Goal: Transaction & Acquisition: Obtain resource

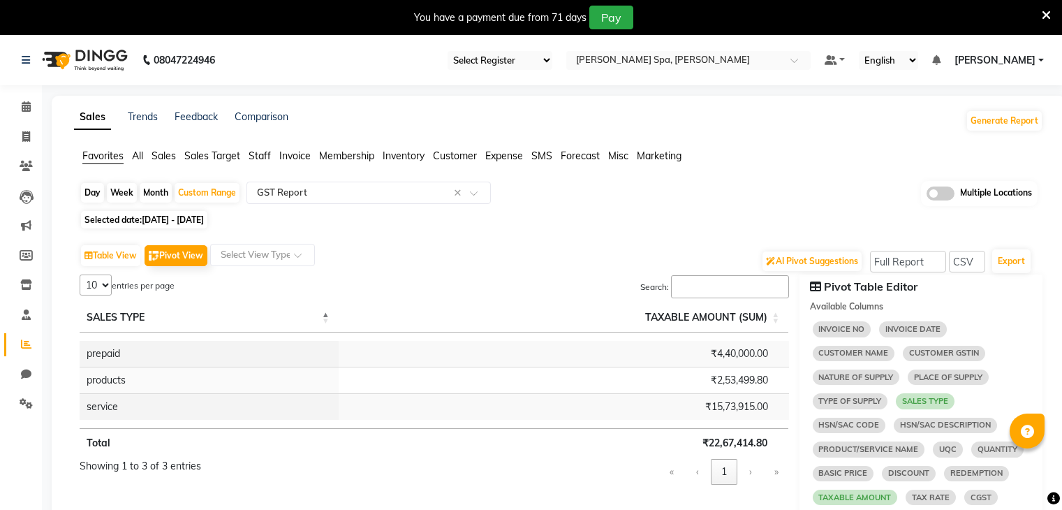
select select "full_report"
select select "csv"
select select "10"
select select "sum"
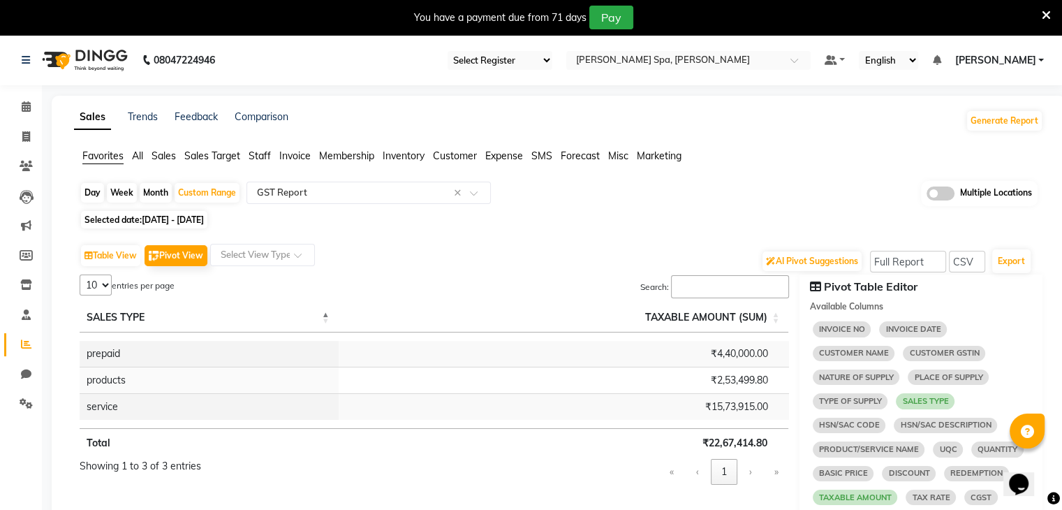
click at [202, 216] on span "[DATE] - [DATE]" at bounding box center [173, 219] width 62 height 10
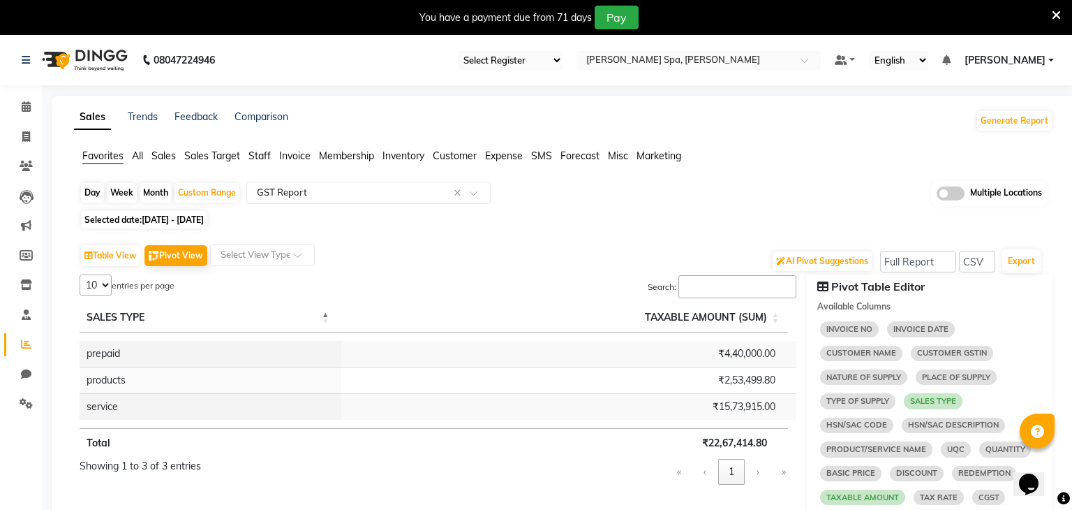
select select "8"
select select "2025"
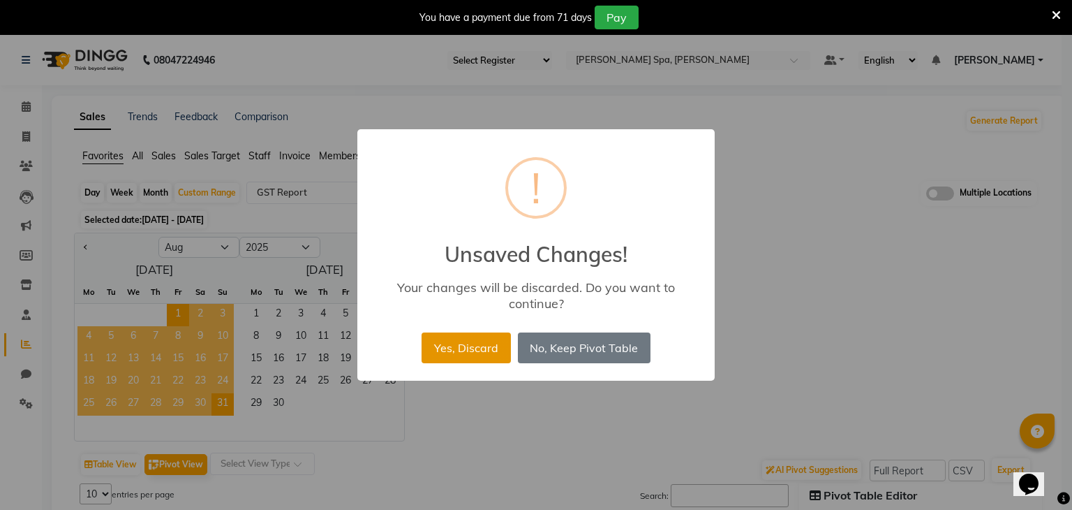
click at [458, 353] on button "Yes, Discard" at bounding box center [466, 347] width 89 height 31
select select "full_report"
select select "csv"
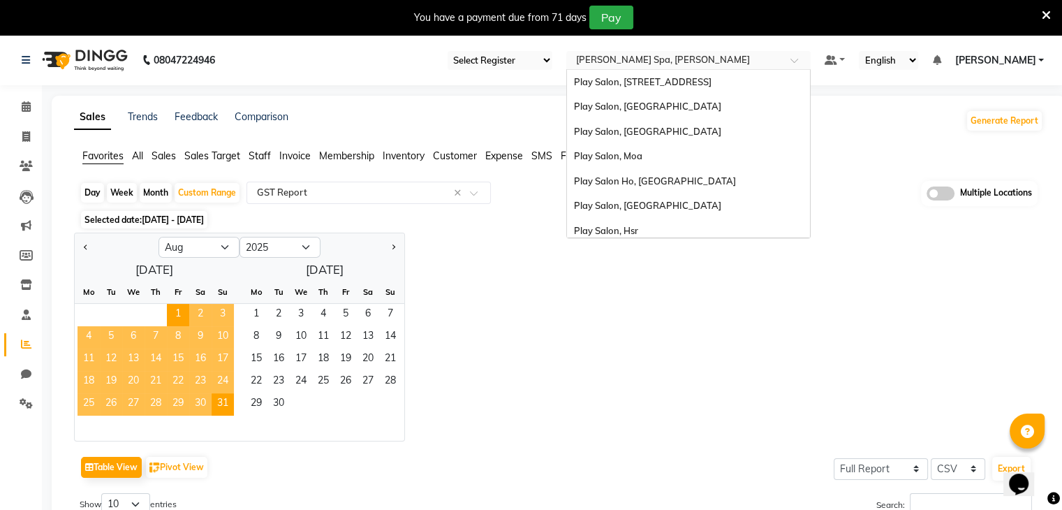
scroll to position [80, 0]
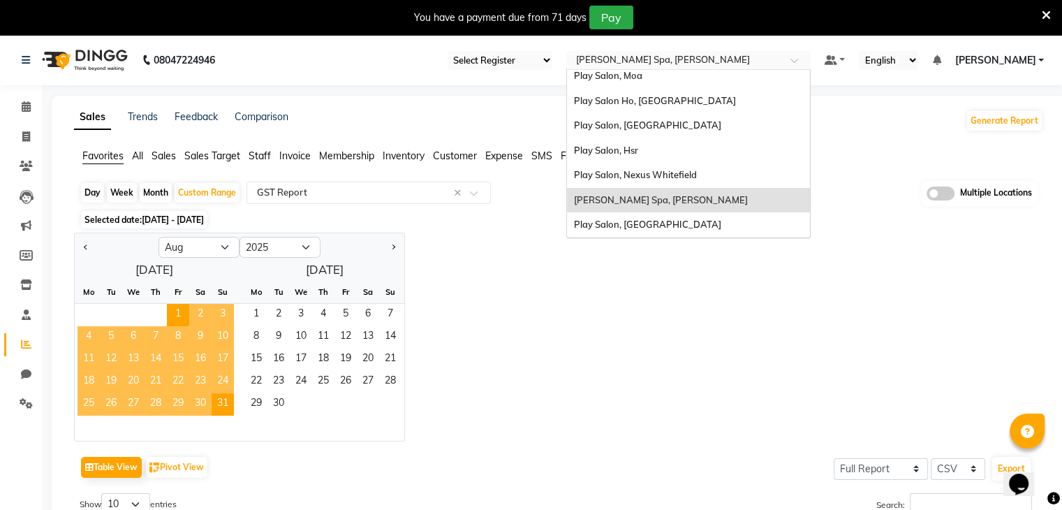
click at [718, 66] on input "text" at bounding box center [674, 61] width 202 height 14
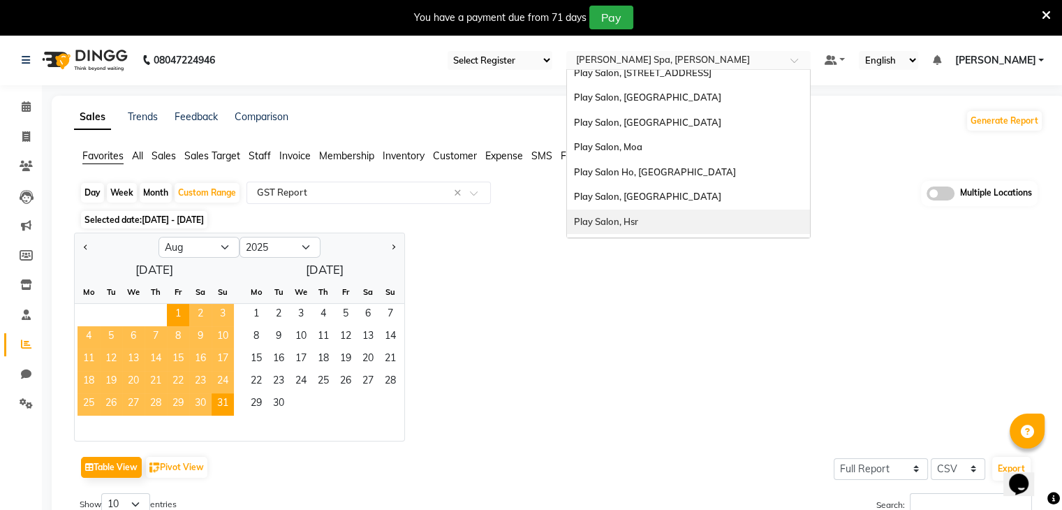
scroll to position [6, 0]
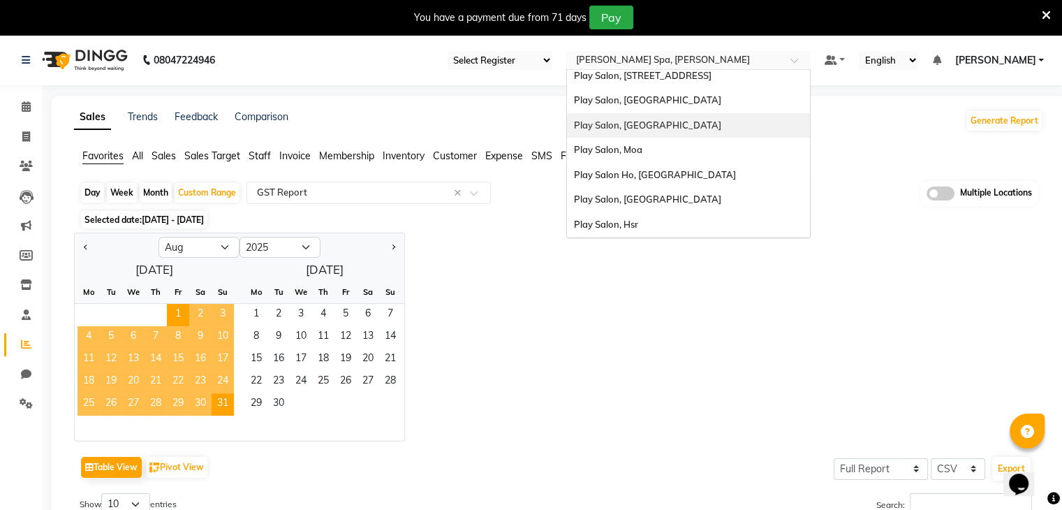
click at [713, 114] on div "Play Salon, [GEOGRAPHIC_DATA]" at bounding box center [688, 125] width 243 height 25
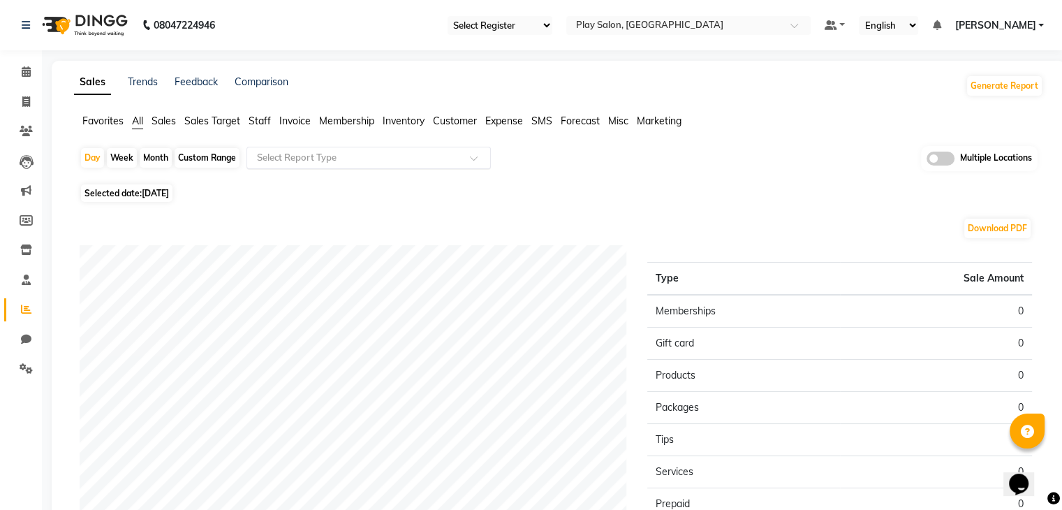
click at [306, 158] on input "text" at bounding box center [354, 158] width 201 height 14
click at [202, 158] on div "Custom Range" at bounding box center [207, 158] width 65 height 20
select select "9"
select select "2025"
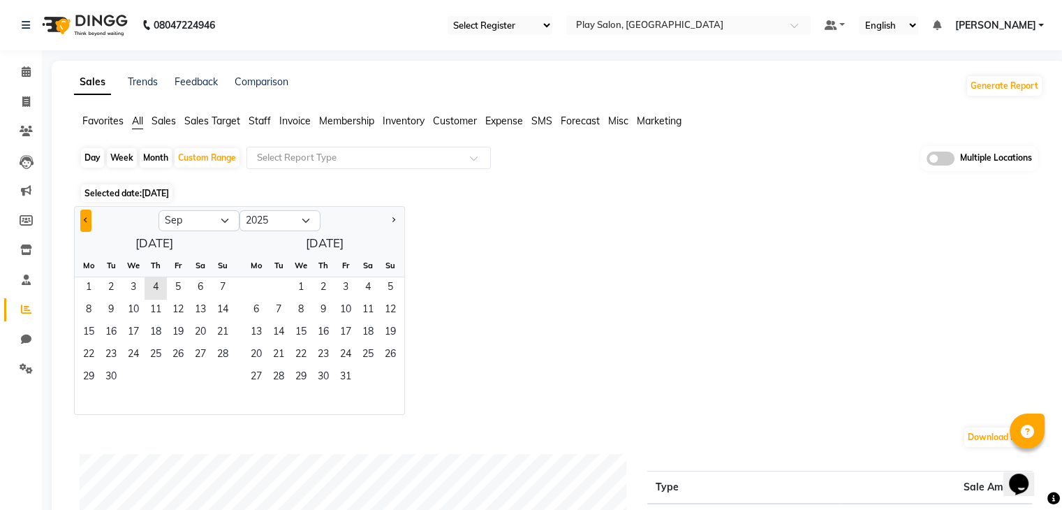
click at [80, 221] on button "Previous month" at bounding box center [85, 220] width 11 height 22
select select "8"
click at [178, 292] on span "1" at bounding box center [178, 288] width 22 height 22
click at [220, 375] on span "31" at bounding box center [223, 377] width 22 height 22
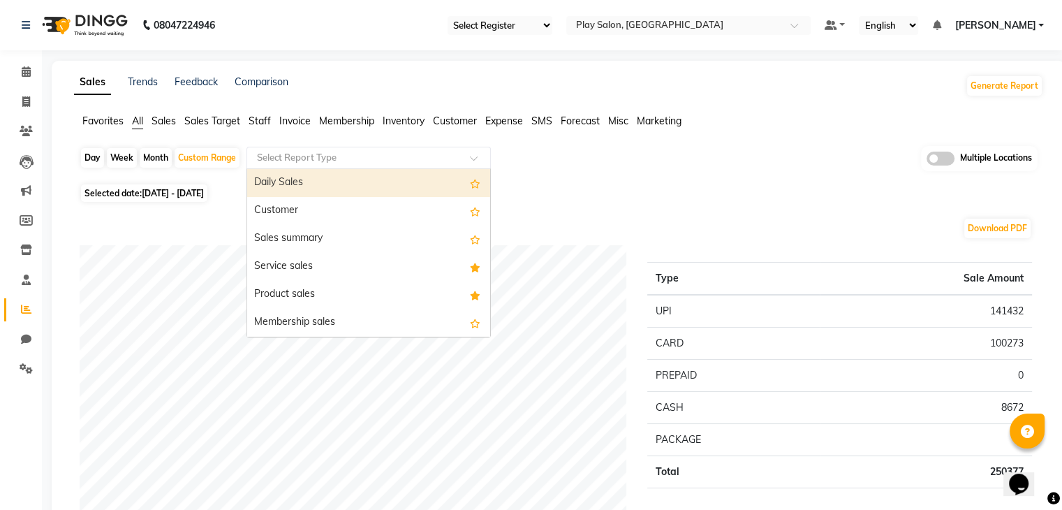
click at [464, 154] on div at bounding box center [368, 158] width 243 height 14
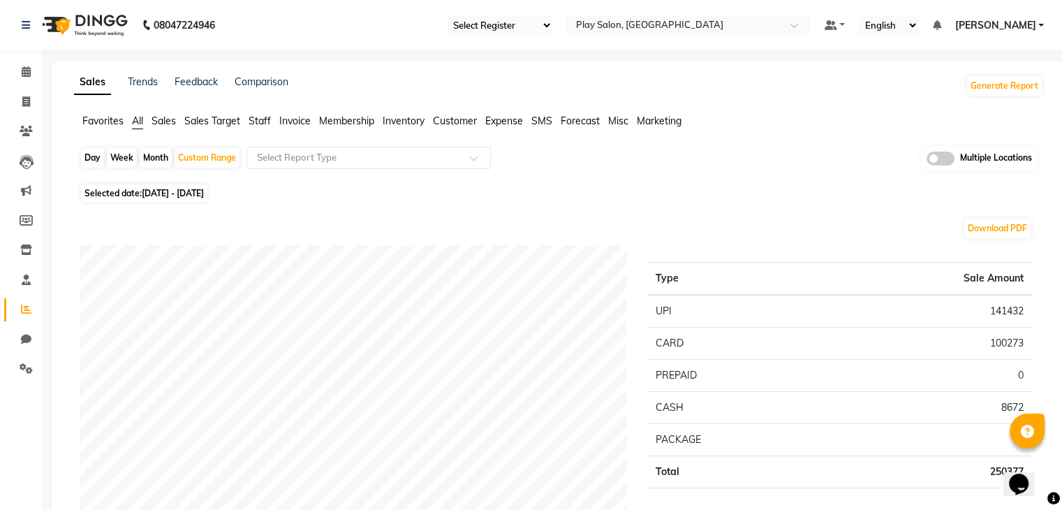
click at [103, 120] on span "Favorites" at bounding box center [102, 120] width 41 height 13
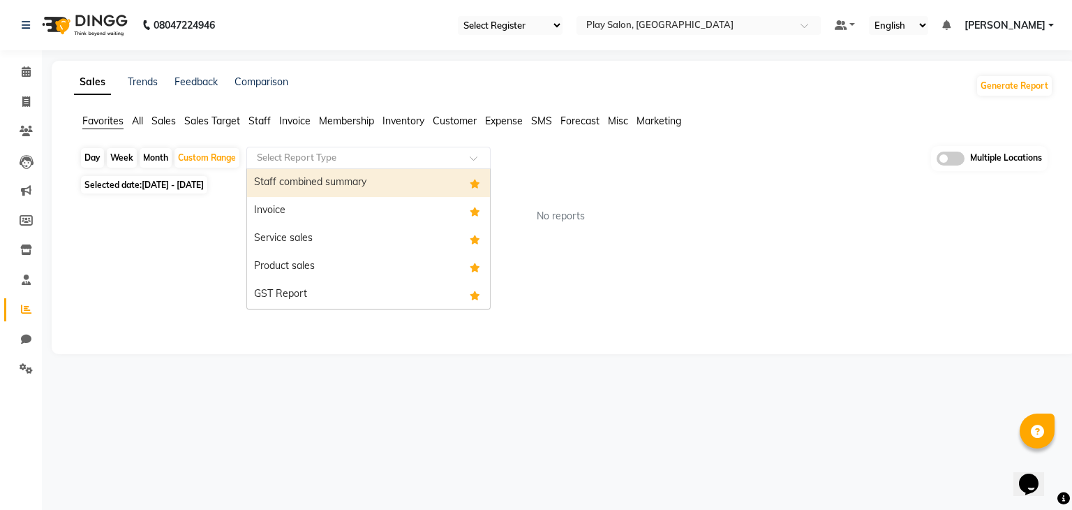
click at [290, 165] on div "Select Report Type" at bounding box center [368, 158] width 244 height 22
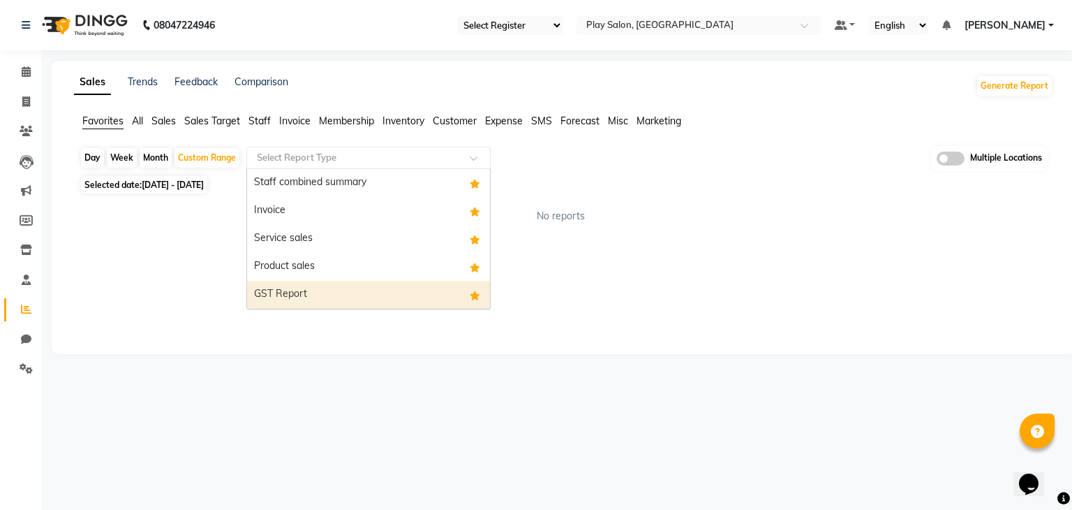
click at [290, 292] on div "GST Report" at bounding box center [368, 295] width 243 height 28
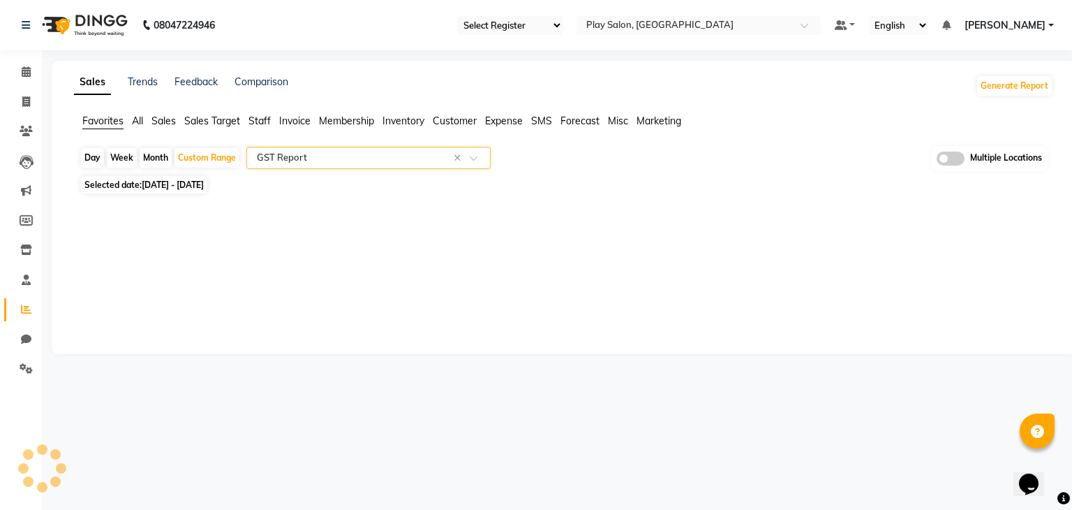
select select "full_report"
select select "csv"
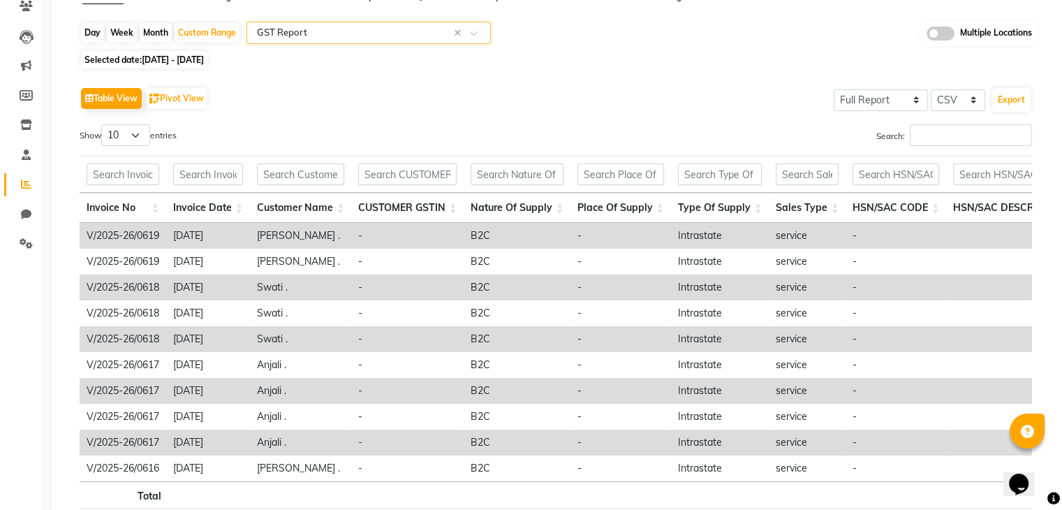
scroll to position [68, 0]
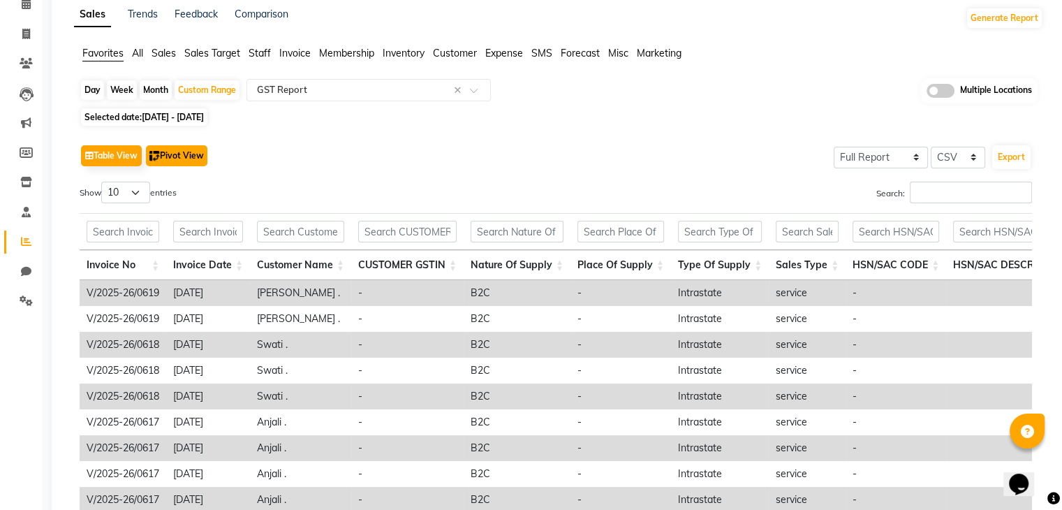
click at [177, 158] on button "Pivot View" at bounding box center [176, 155] width 61 height 21
select select "full_report"
select select "csv"
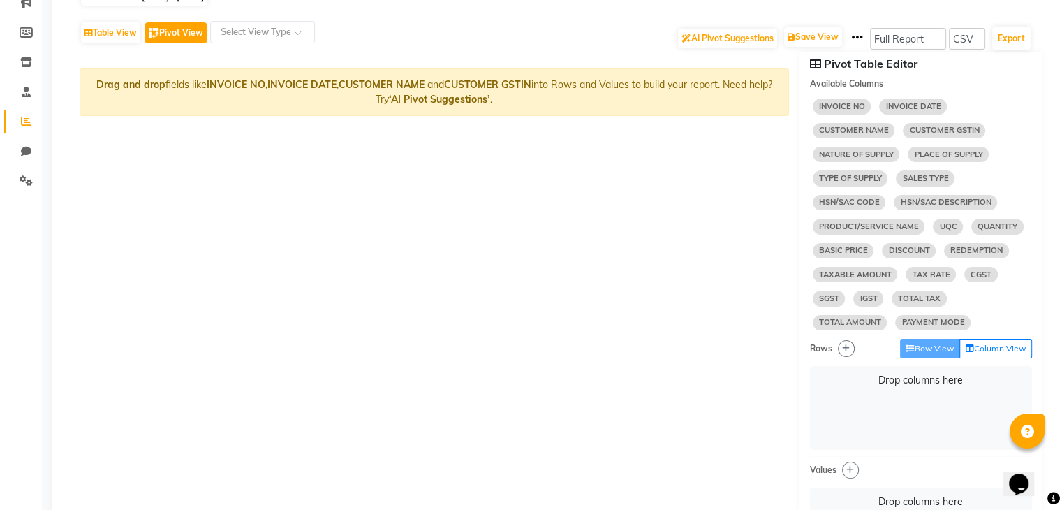
scroll to position [219, 0]
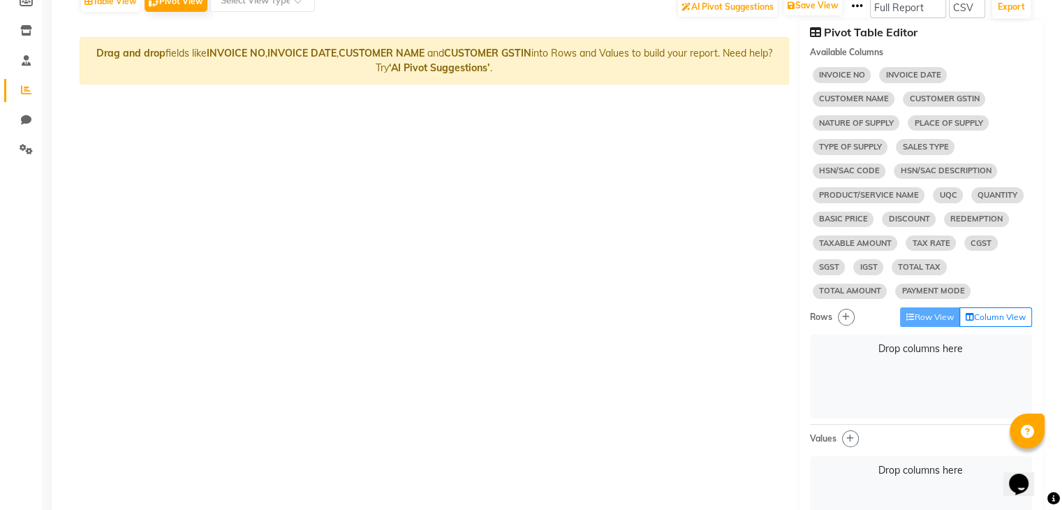
select select "10"
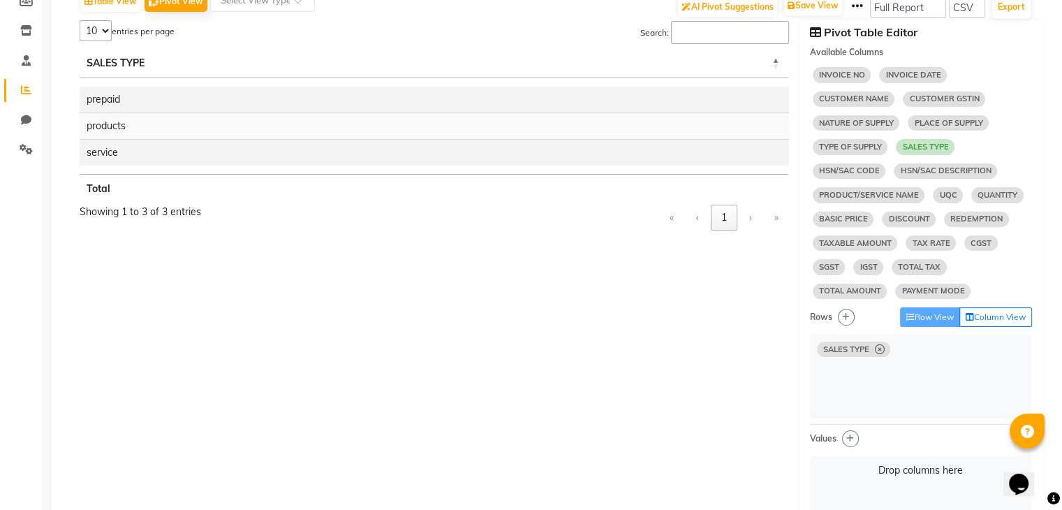
select select "10"
select select "sum"
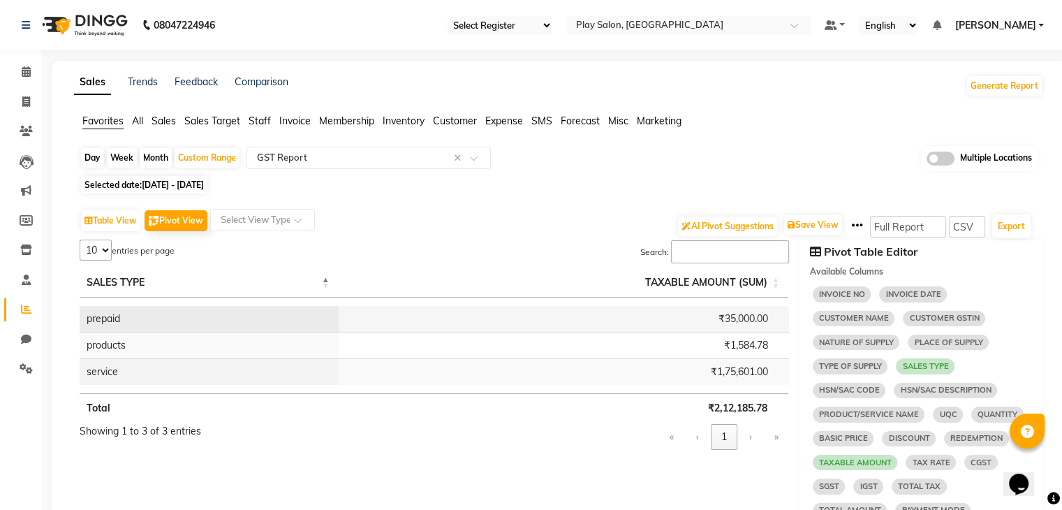
scroll to position [0, 0]
click at [692, 30] on input "text" at bounding box center [674, 27] width 202 height 14
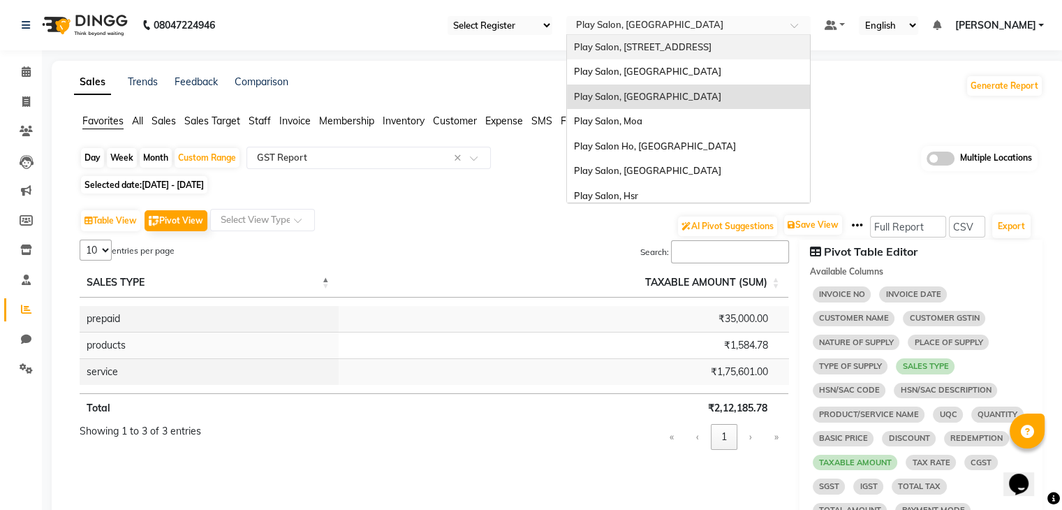
click at [652, 50] on span "Play Salon, [STREET_ADDRESS]" at bounding box center [643, 46] width 138 height 11
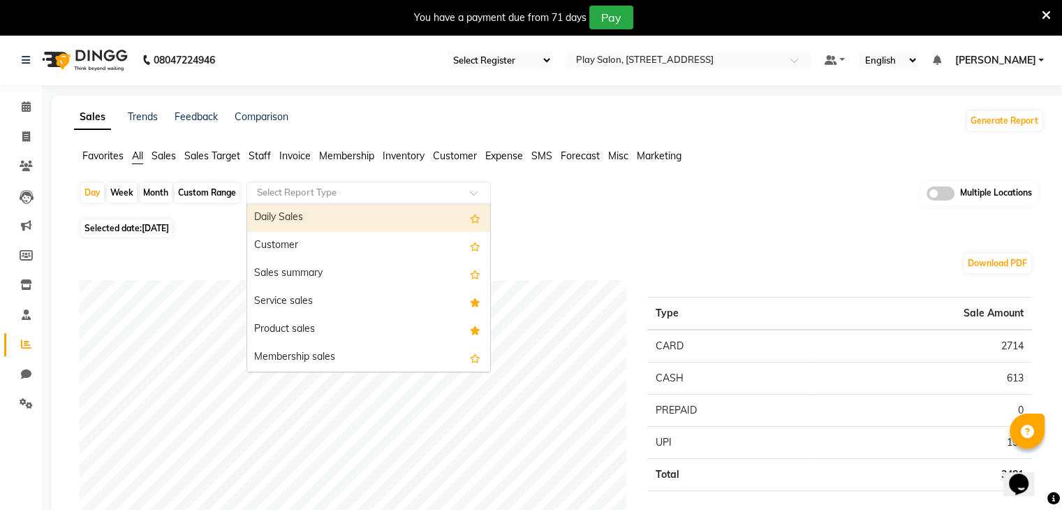
click at [265, 188] on input "text" at bounding box center [354, 193] width 201 height 14
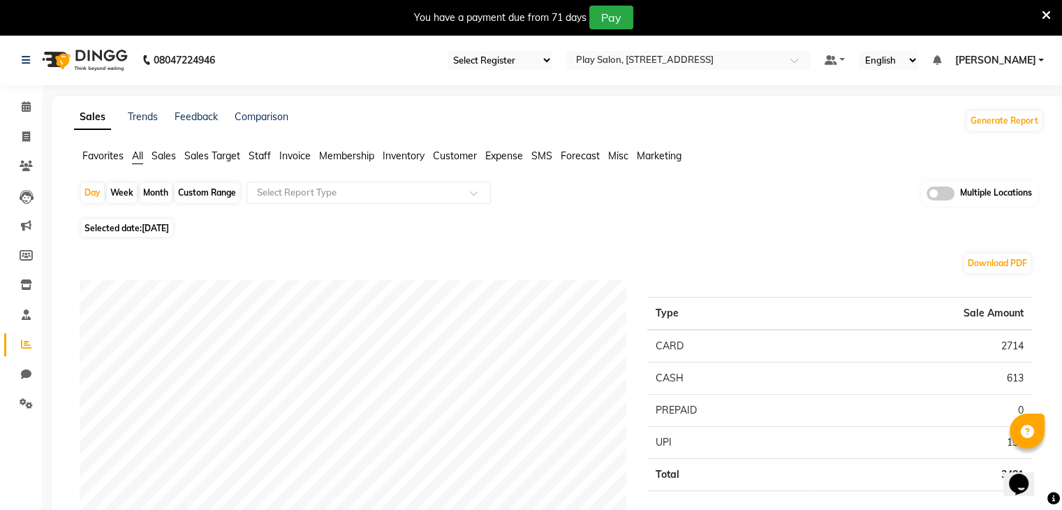
click at [216, 187] on div "Custom Range" at bounding box center [207, 193] width 65 height 20
select select "9"
select select "2025"
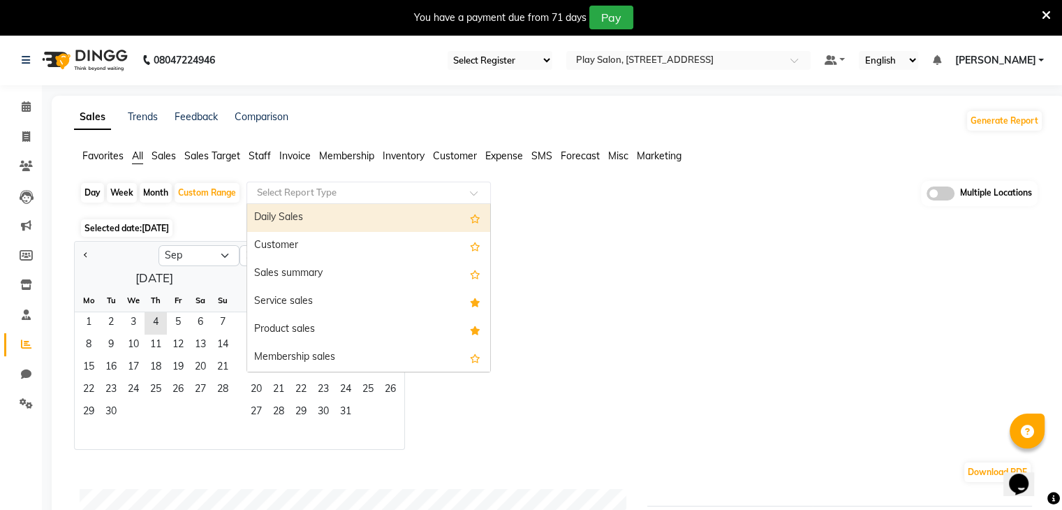
click at [335, 193] on input "text" at bounding box center [354, 193] width 201 height 14
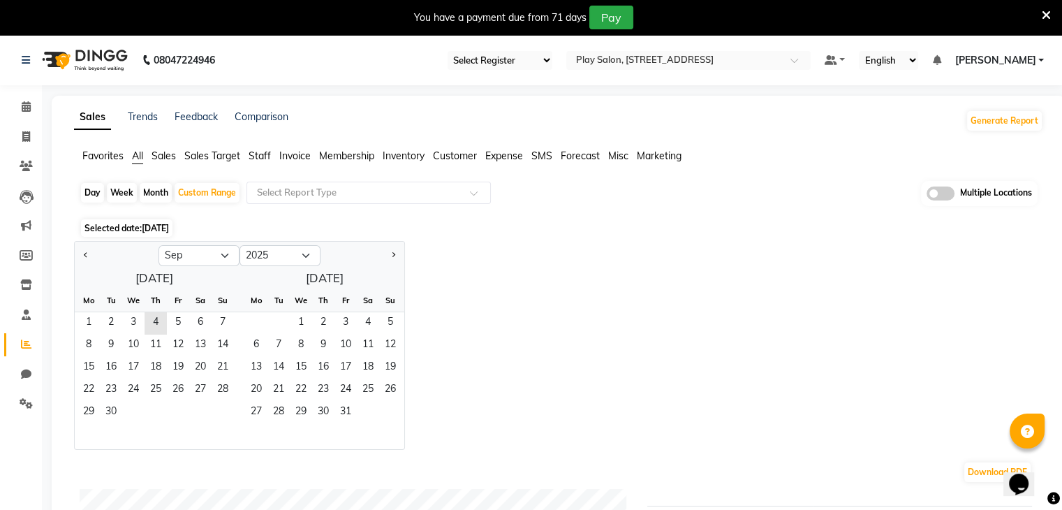
click at [101, 154] on span "Favorites" at bounding box center [102, 155] width 41 height 13
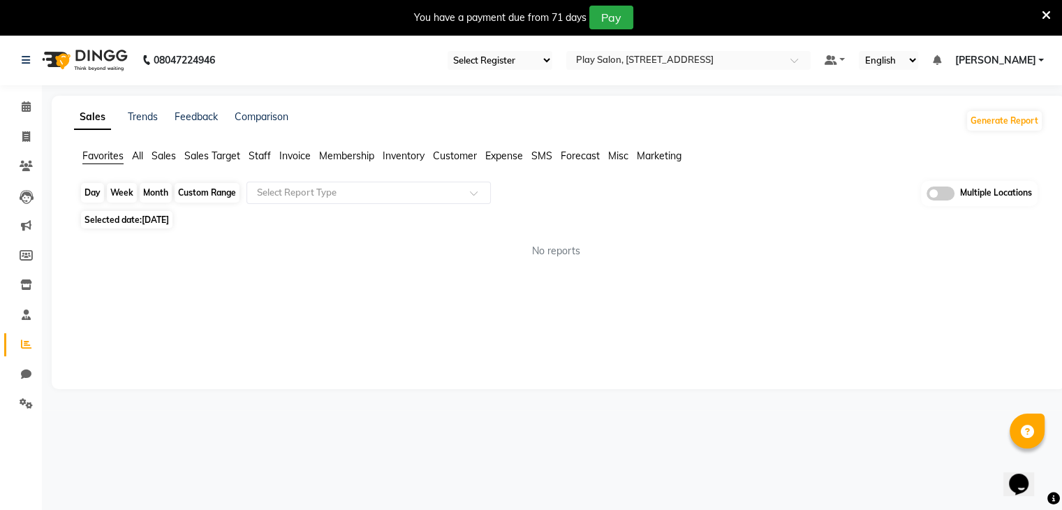
click at [204, 196] on div "Custom Range" at bounding box center [207, 193] width 65 height 20
select select "9"
select select "2025"
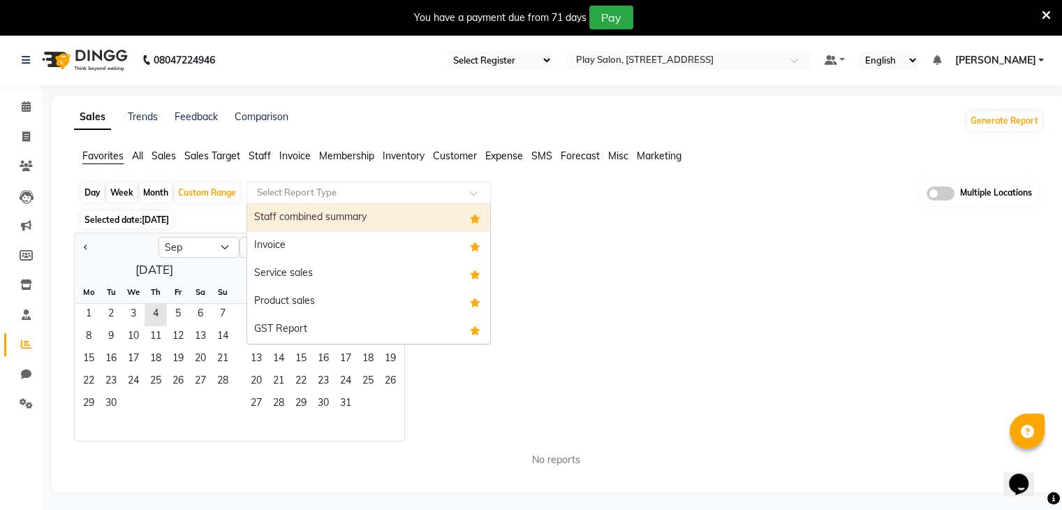
click at [329, 199] on div "Select Report Type" at bounding box center [368, 192] width 244 height 22
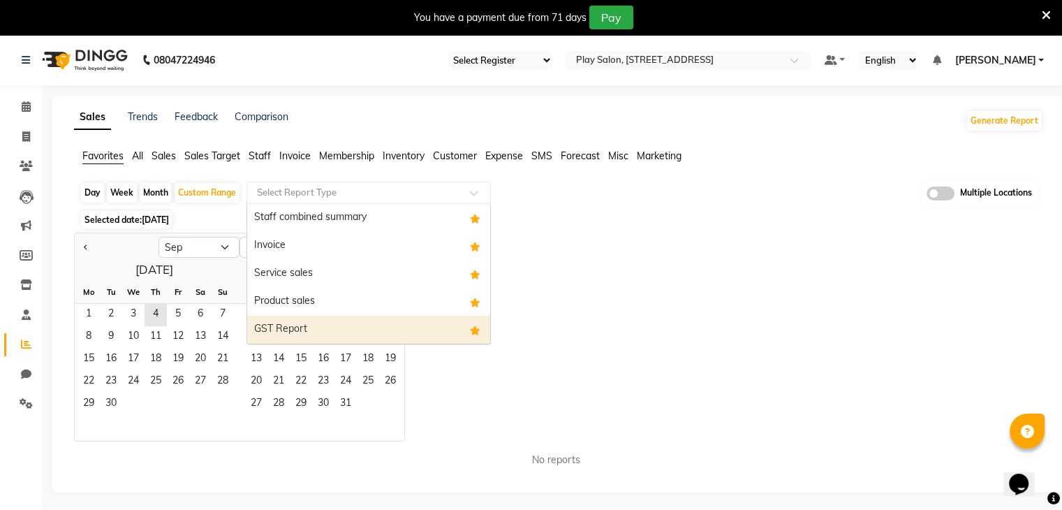
click at [293, 322] on div "GST Report" at bounding box center [368, 330] width 243 height 28
select select "full_report"
select select "csv"
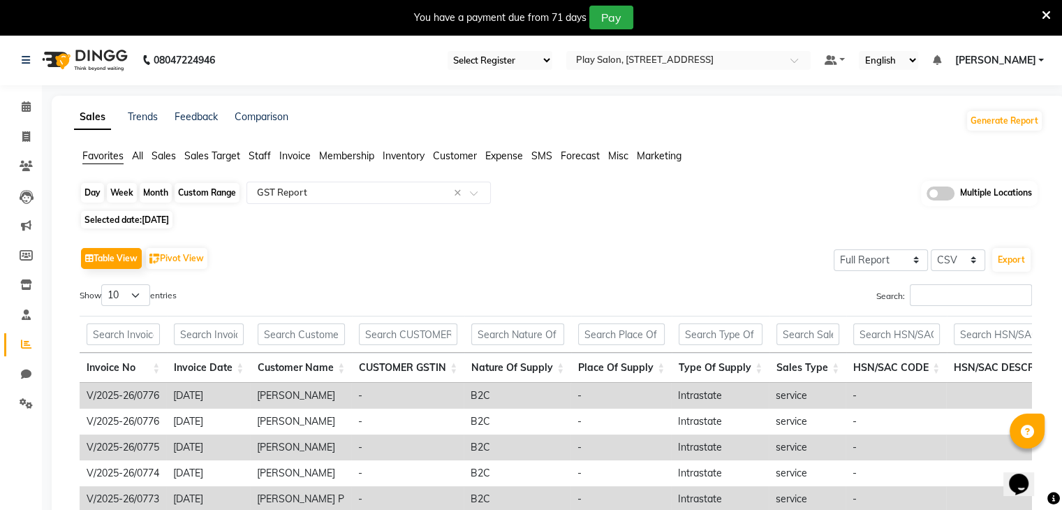
click at [212, 191] on div "Custom Range" at bounding box center [207, 193] width 65 height 20
select select "9"
select select "2025"
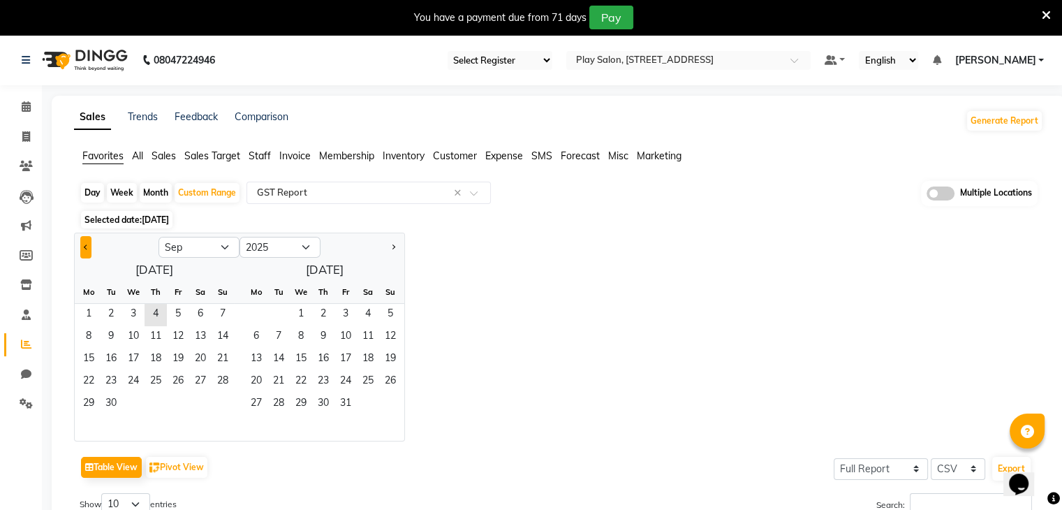
click at [82, 249] on button "Previous month" at bounding box center [85, 247] width 11 height 22
select select "8"
click at [178, 311] on span "1" at bounding box center [178, 315] width 22 height 22
click at [217, 406] on span "31" at bounding box center [223, 404] width 22 height 22
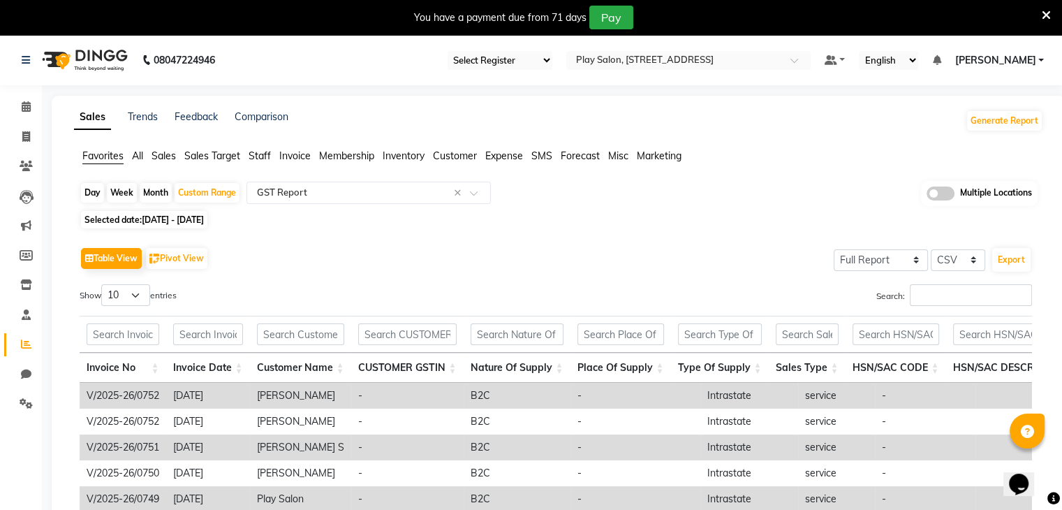
scroll to position [2, 0]
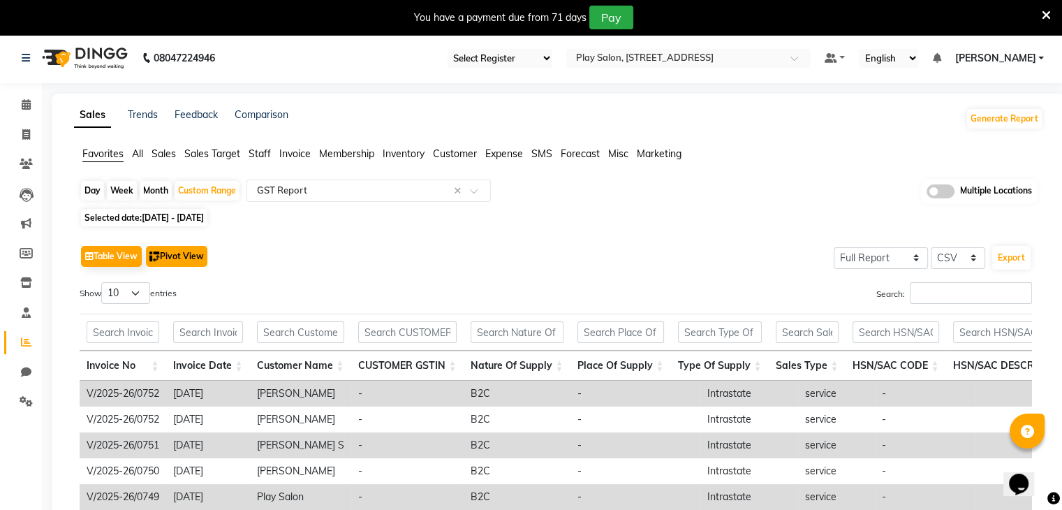
click at [175, 263] on button "Pivot View" at bounding box center [176, 256] width 61 height 21
select select "full_report"
select select "csv"
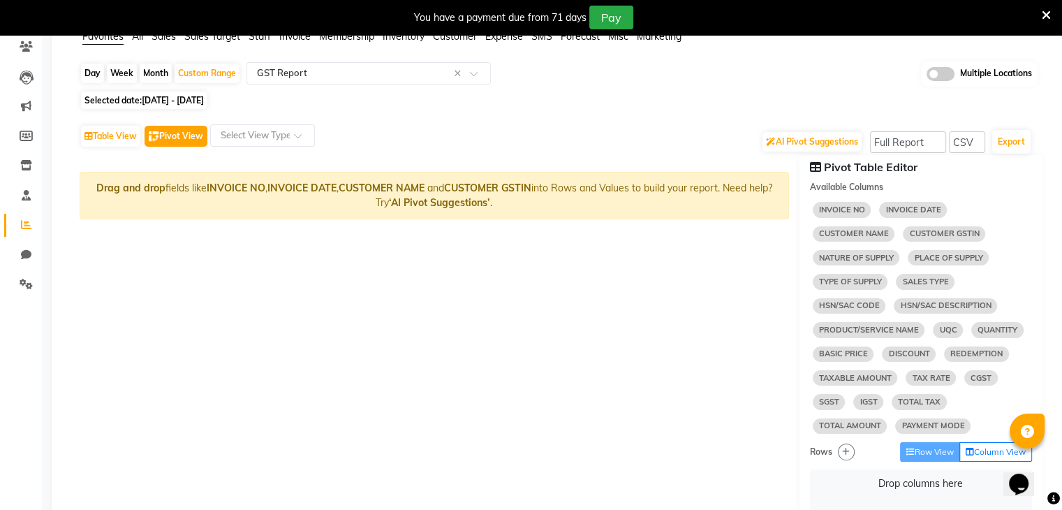
scroll to position [137, 0]
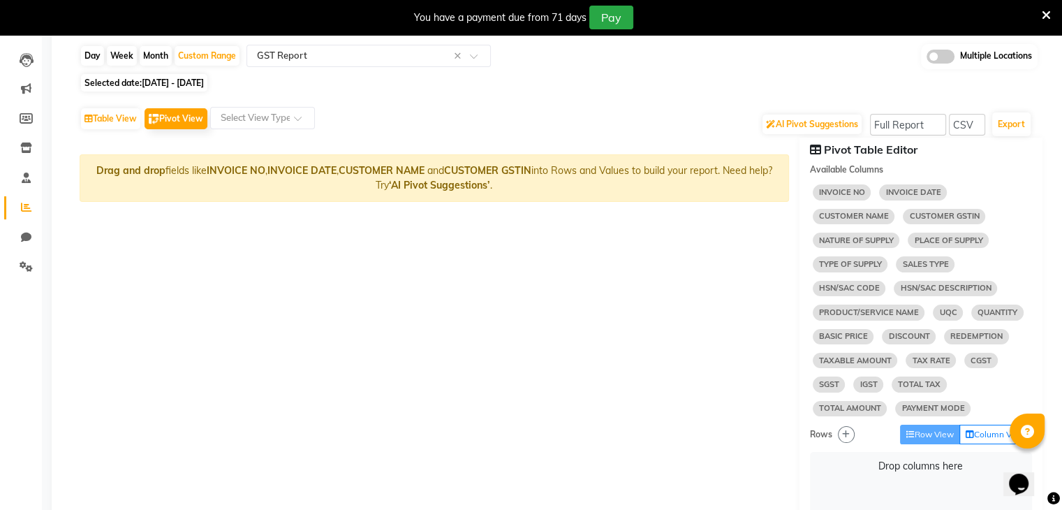
select select "10"
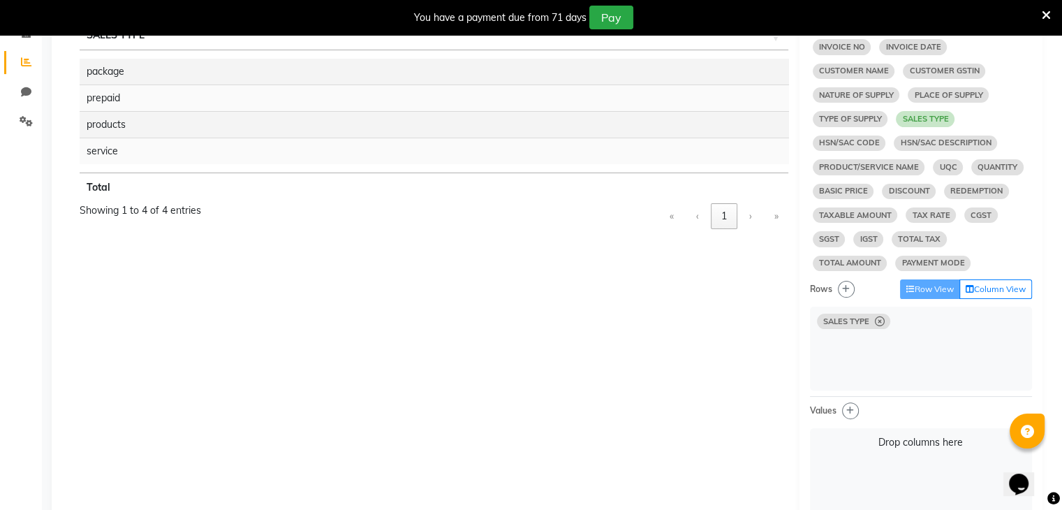
scroll to position [284, 0]
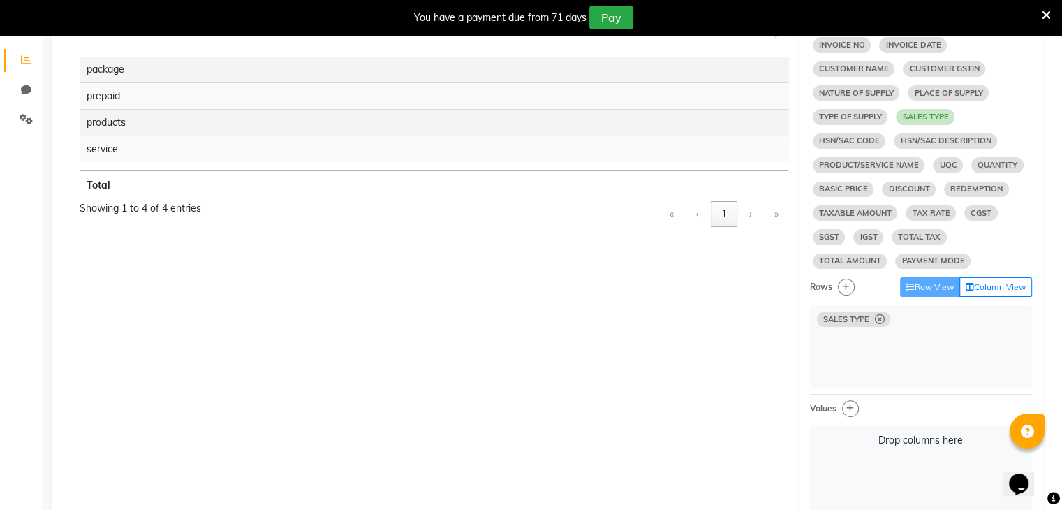
select select "10"
select select "sum"
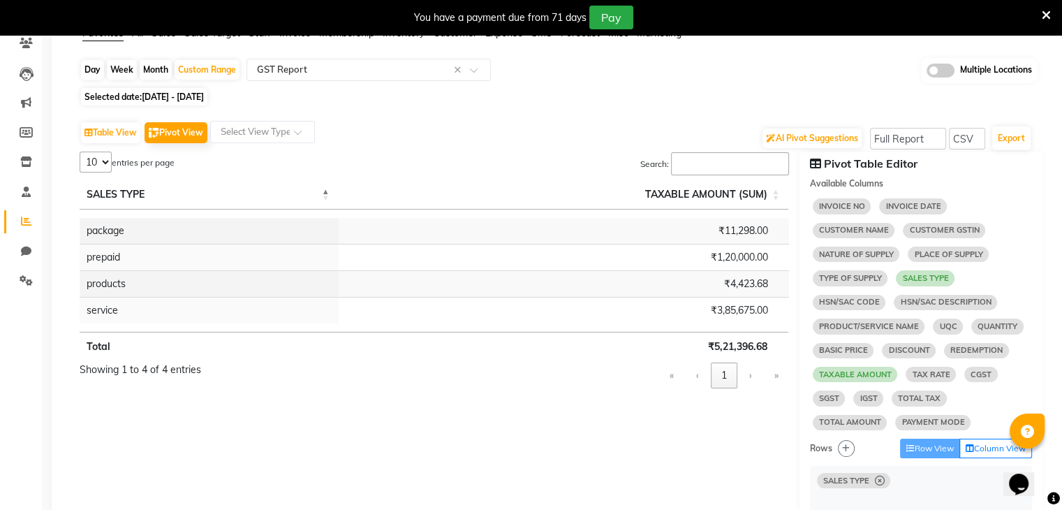
scroll to position [119, 0]
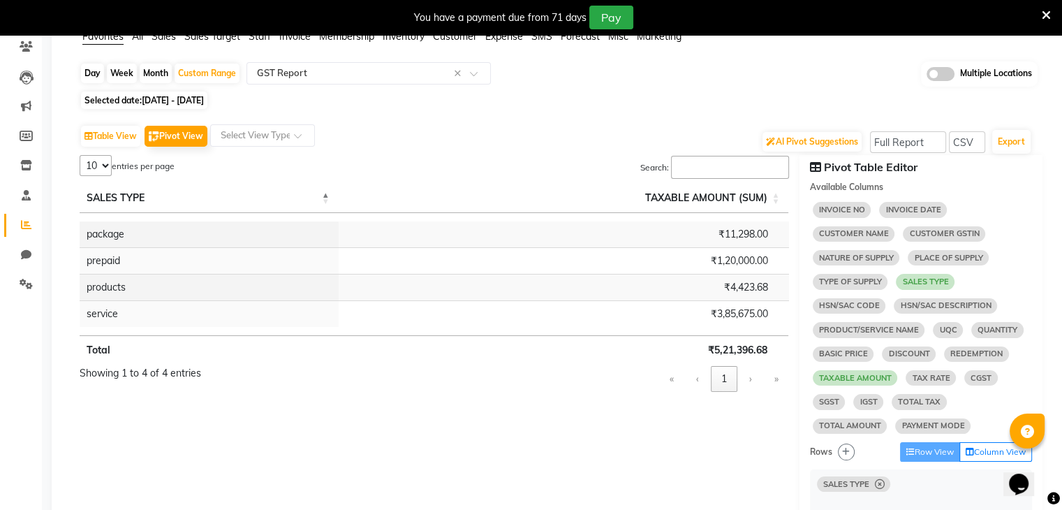
click at [204, 96] on span "[DATE] - [DATE]" at bounding box center [173, 100] width 62 height 10
select select "8"
select select "2025"
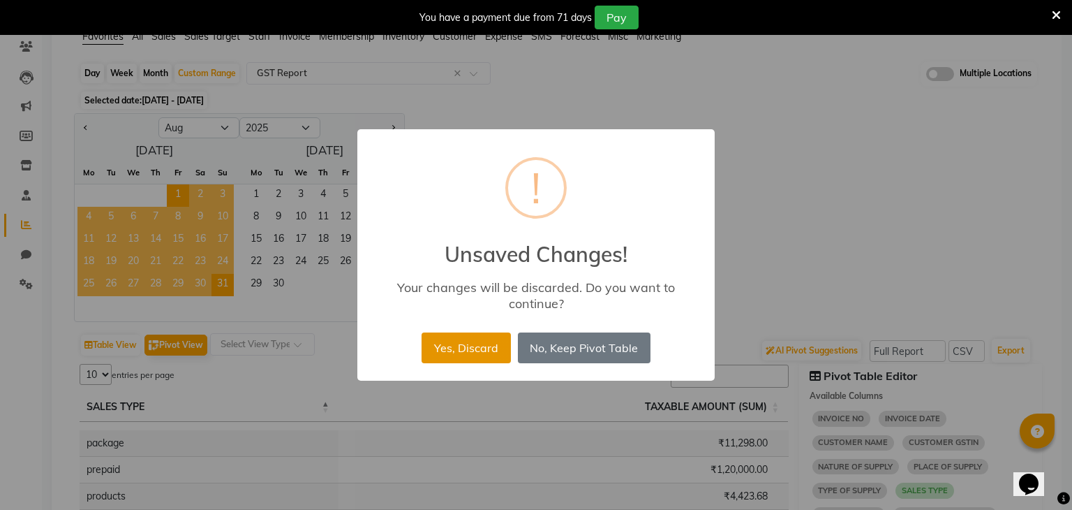
click at [472, 347] on button "Yes, Discard" at bounding box center [466, 347] width 89 height 31
select select "full_report"
select select "csv"
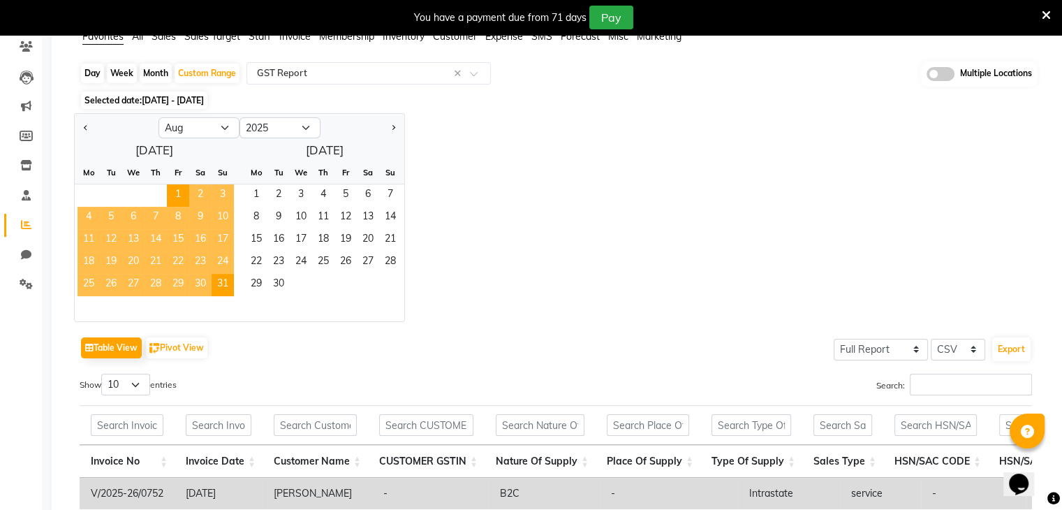
click at [472, 347] on div "Table View Pivot View Select Full Report Filtered Report Select CSV PDF Export" at bounding box center [556, 347] width 952 height 29
